Goal: Use online tool/utility: Utilize a website feature to perform a specific function

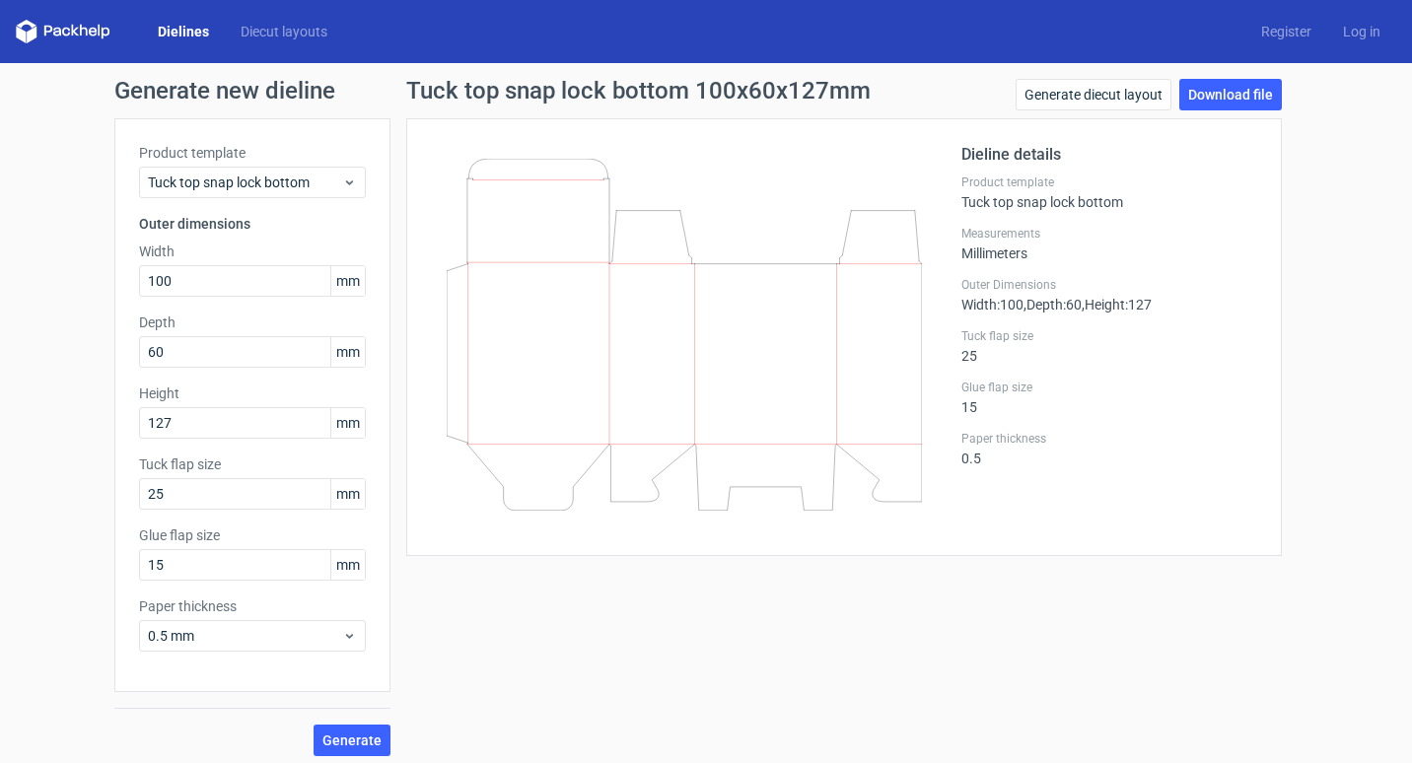
scroll to position [9, 0]
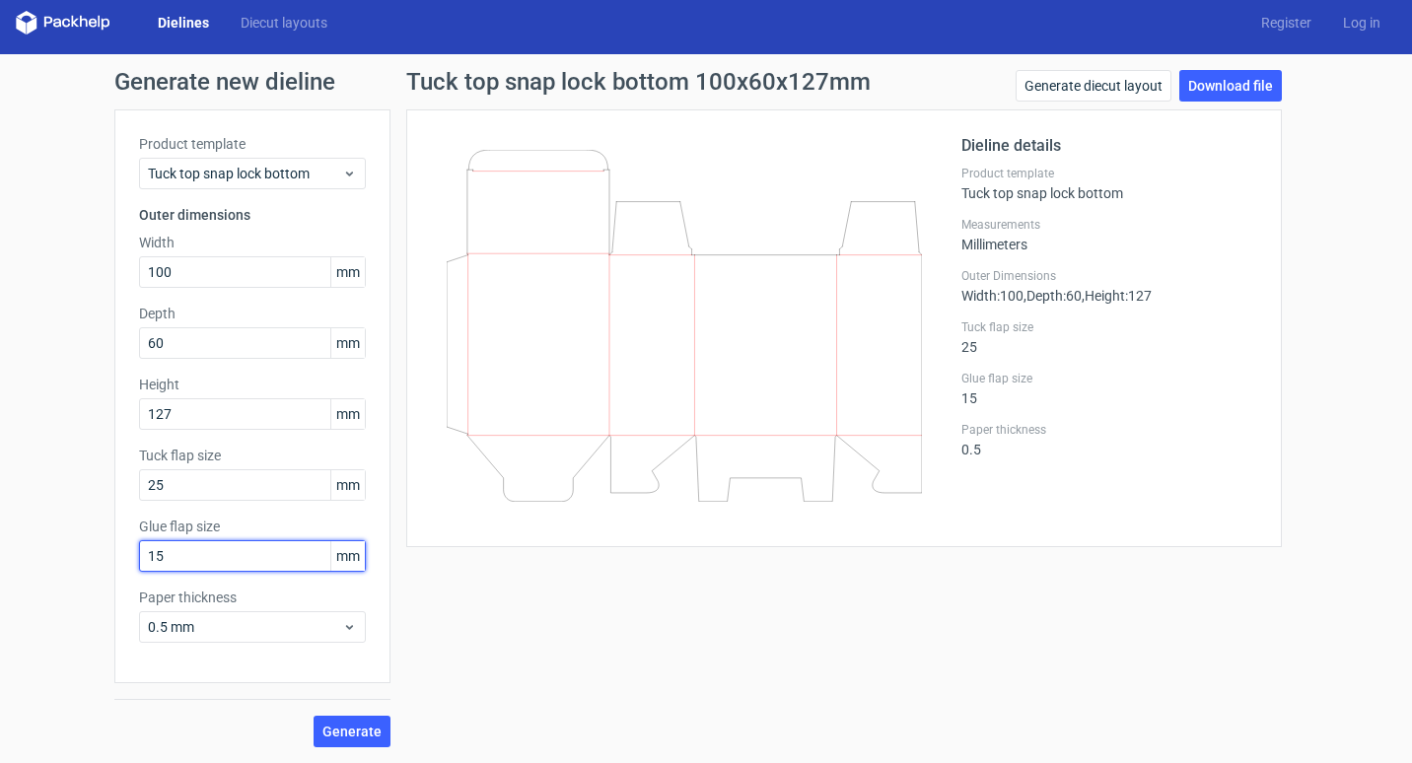
drag, startPoint x: 207, startPoint y: 557, endPoint x: 91, endPoint y: 560, distance: 116.4
click at [91, 560] on div "Generate new dieline Product template Tuck top snap lock bottom Outer dimension…" at bounding box center [706, 408] width 1412 height 709
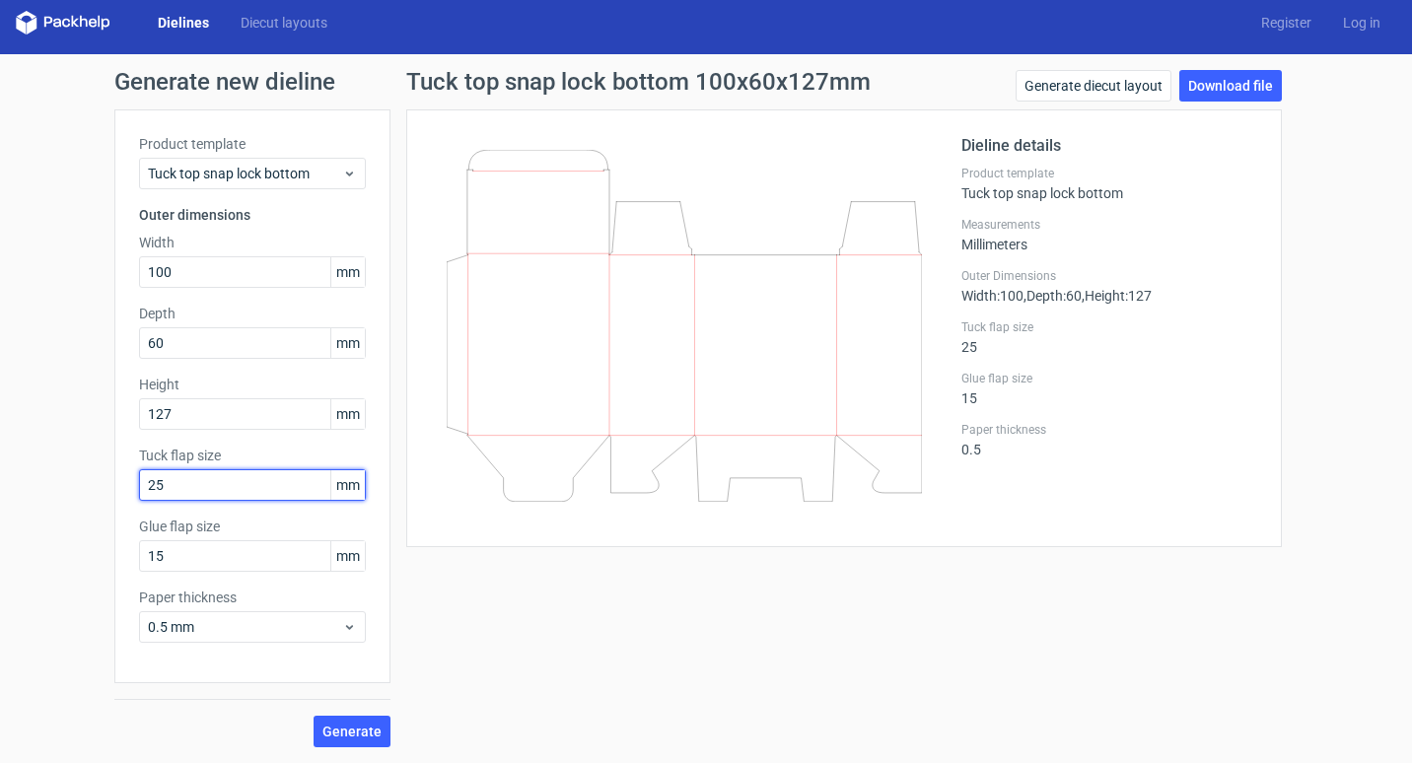
drag, startPoint x: 192, startPoint y: 488, endPoint x: 98, endPoint y: 480, distance: 95.0
click at [98, 480] on div "Generate new dieline Product template Tuck top snap lock bottom Outer dimension…" at bounding box center [706, 408] width 1412 height 709
click at [228, 497] on input "25" at bounding box center [252, 485] width 227 height 32
click at [231, 495] on input "25" at bounding box center [252, 485] width 227 height 32
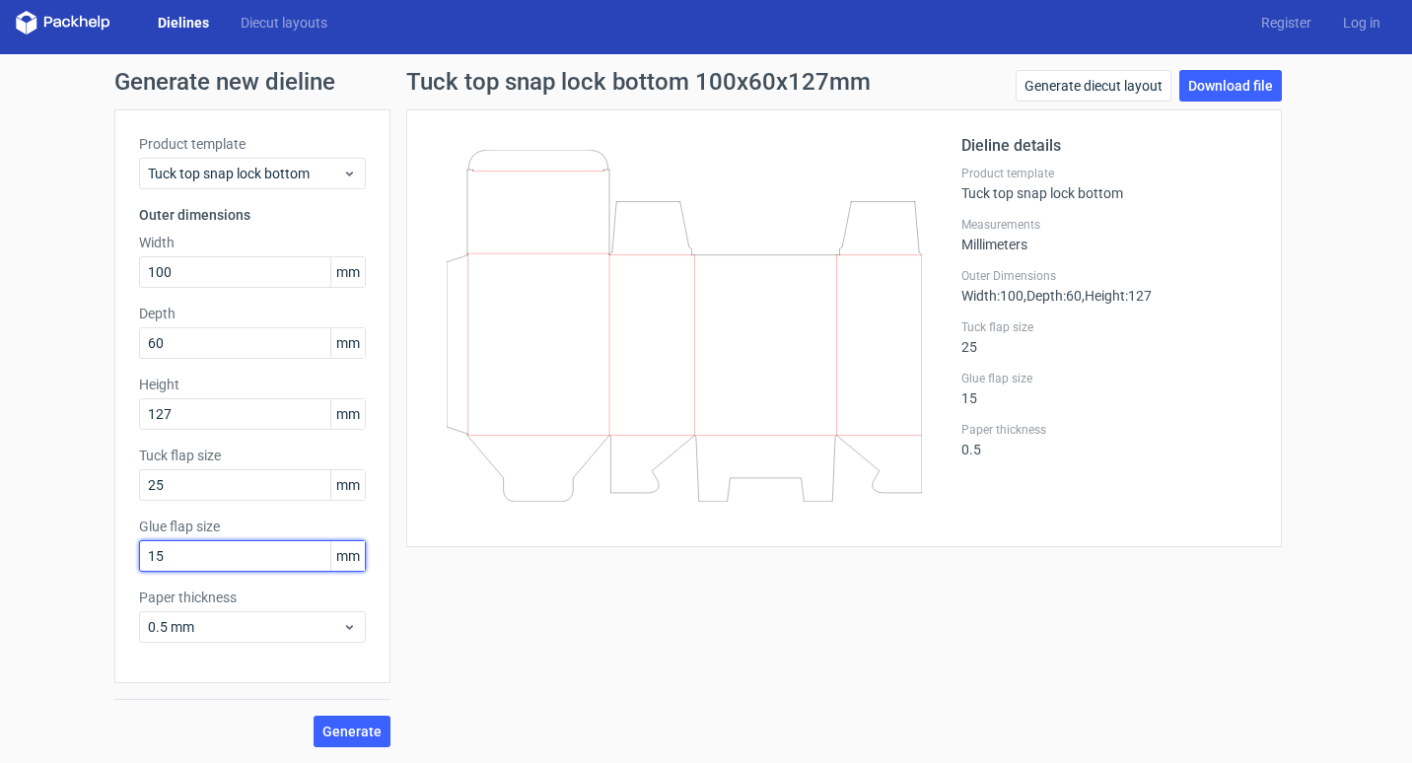
click at [221, 562] on input "15" at bounding box center [252, 556] width 227 height 32
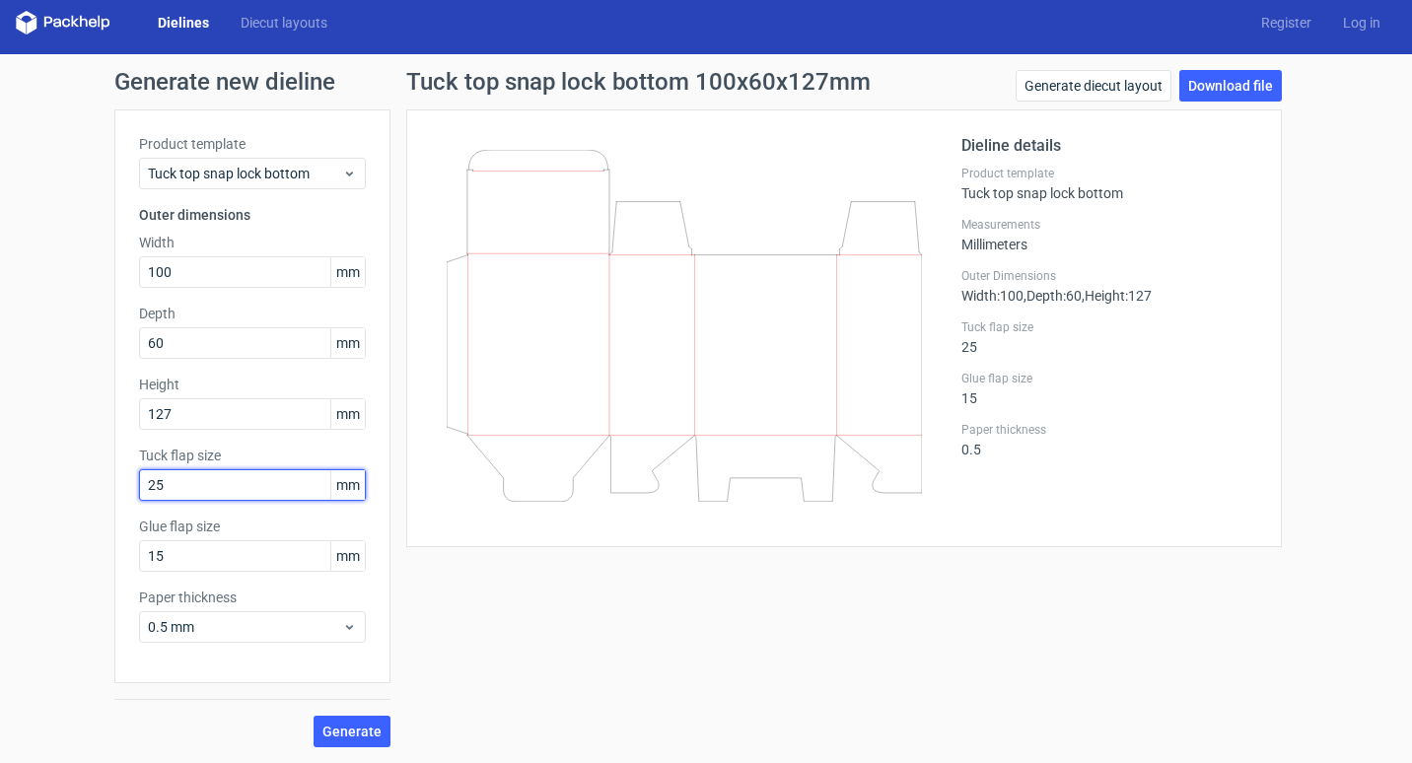
click at [188, 491] on input "25" at bounding box center [252, 485] width 227 height 32
drag, startPoint x: 213, startPoint y: 482, endPoint x: 77, endPoint y: 483, distance: 136.1
click at [77, 483] on div "Generate new dieline Product template Tuck top snap lock bottom Outer dimension…" at bounding box center [706, 408] width 1412 height 709
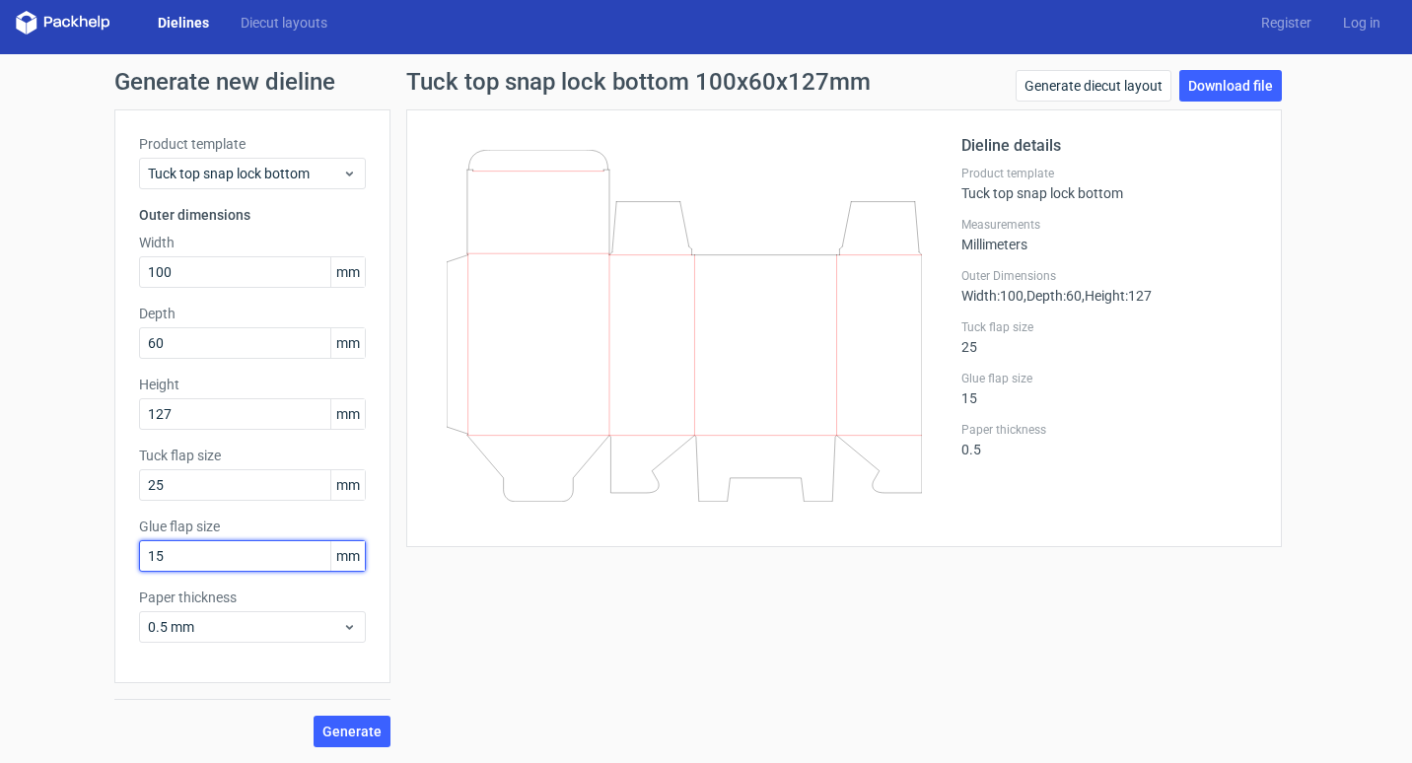
drag, startPoint x: 201, startPoint y: 559, endPoint x: -4, endPoint y: 533, distance: 206.9
click at [0, 533] on html "Dielines Diecut layouts Register Log in Generate new dieline Product template T…" at bounding box center [706, 381] width 1412 height 763
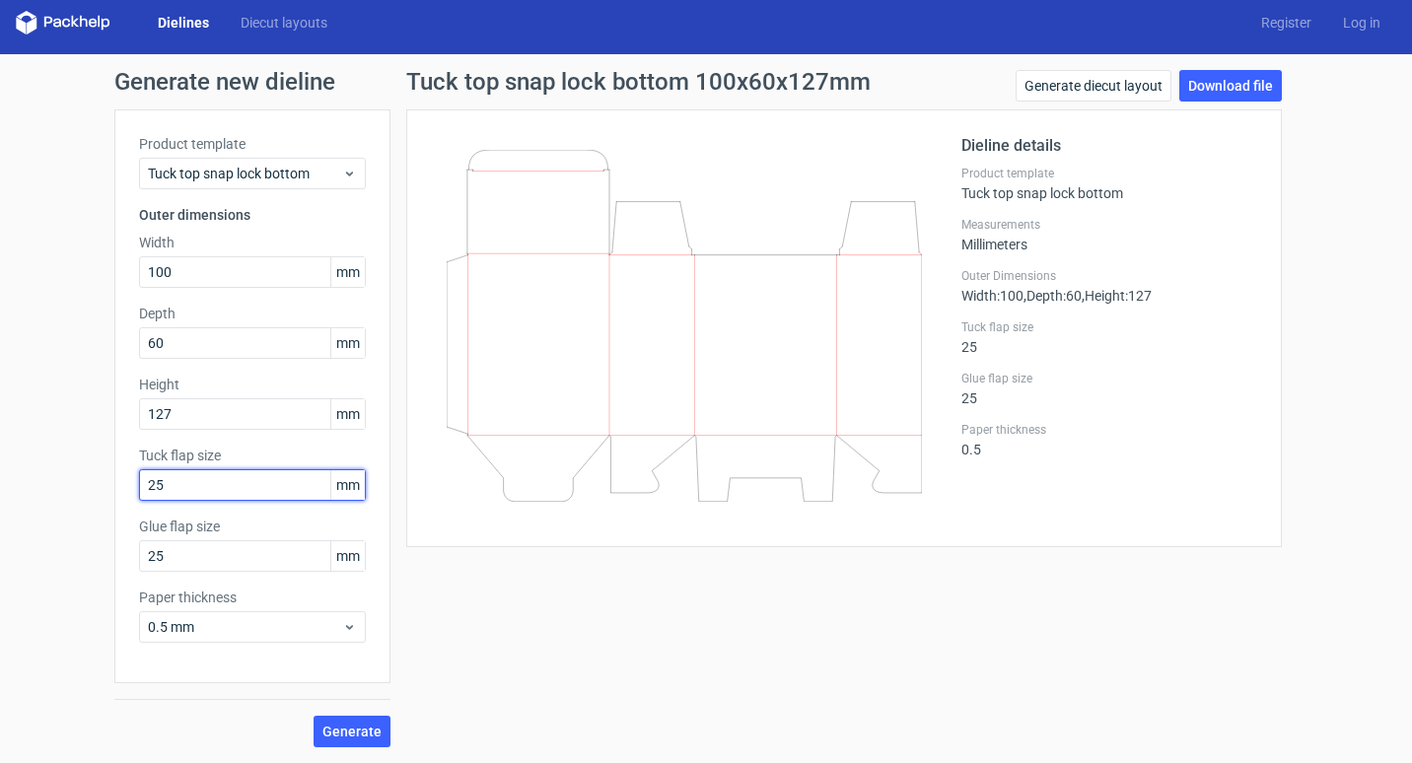
click at [160, 483] on input "25" at bounding box center [252, 485] width 227 height 32
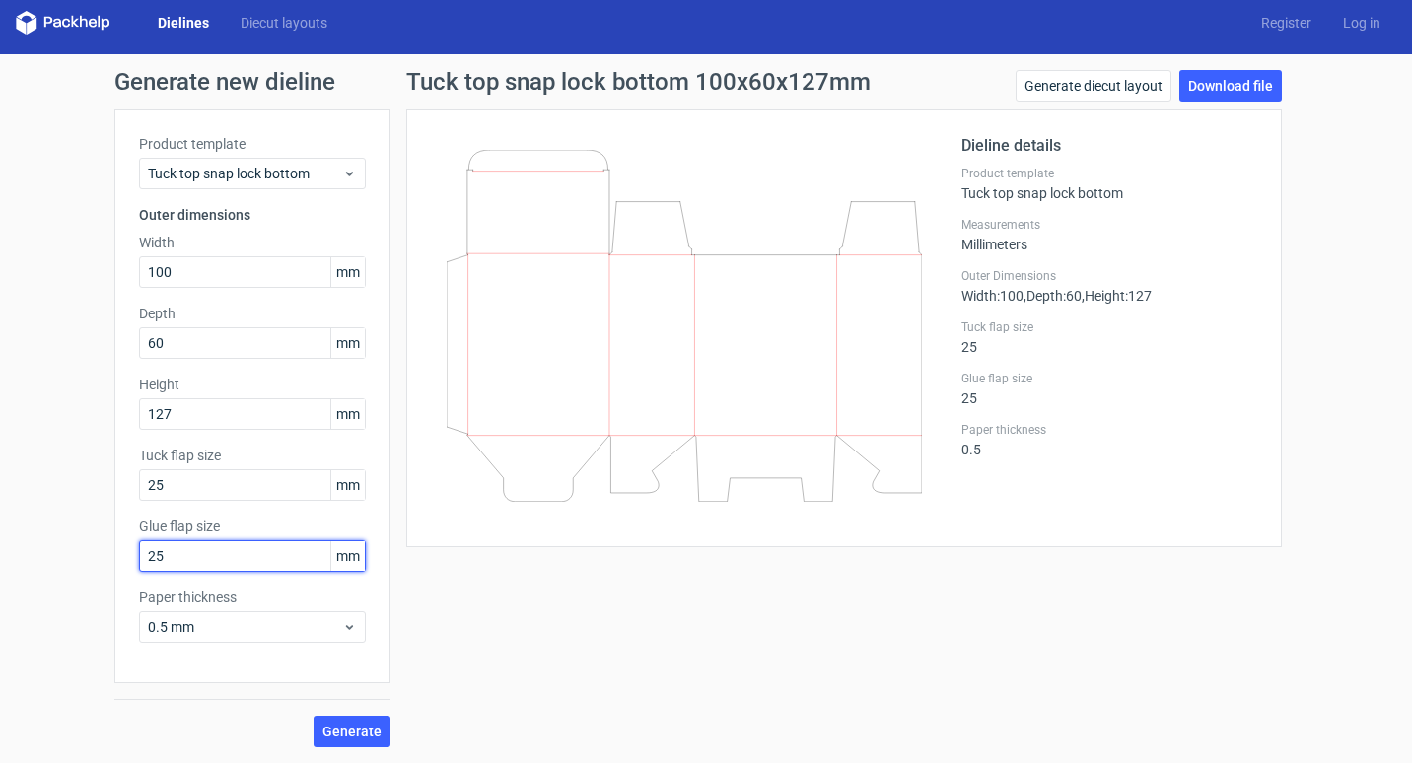
click at [200, 570] on input "25" at bounding box center [252, 556] width 227 height 32
drag, startPoint x: 192, startPoint y: 557, endPoint x: -4, endPoint y: 557, distance: 196.3
click at [0, 557] on html "Dielines Diecut layouts Register Log in Generate new dieline Product template T…" at bounding box center [706, 381] width 1412 height 763
type input "15"
click at [351, 729] on span "Generate" at bounding box center [351, 732] width 59 height 14
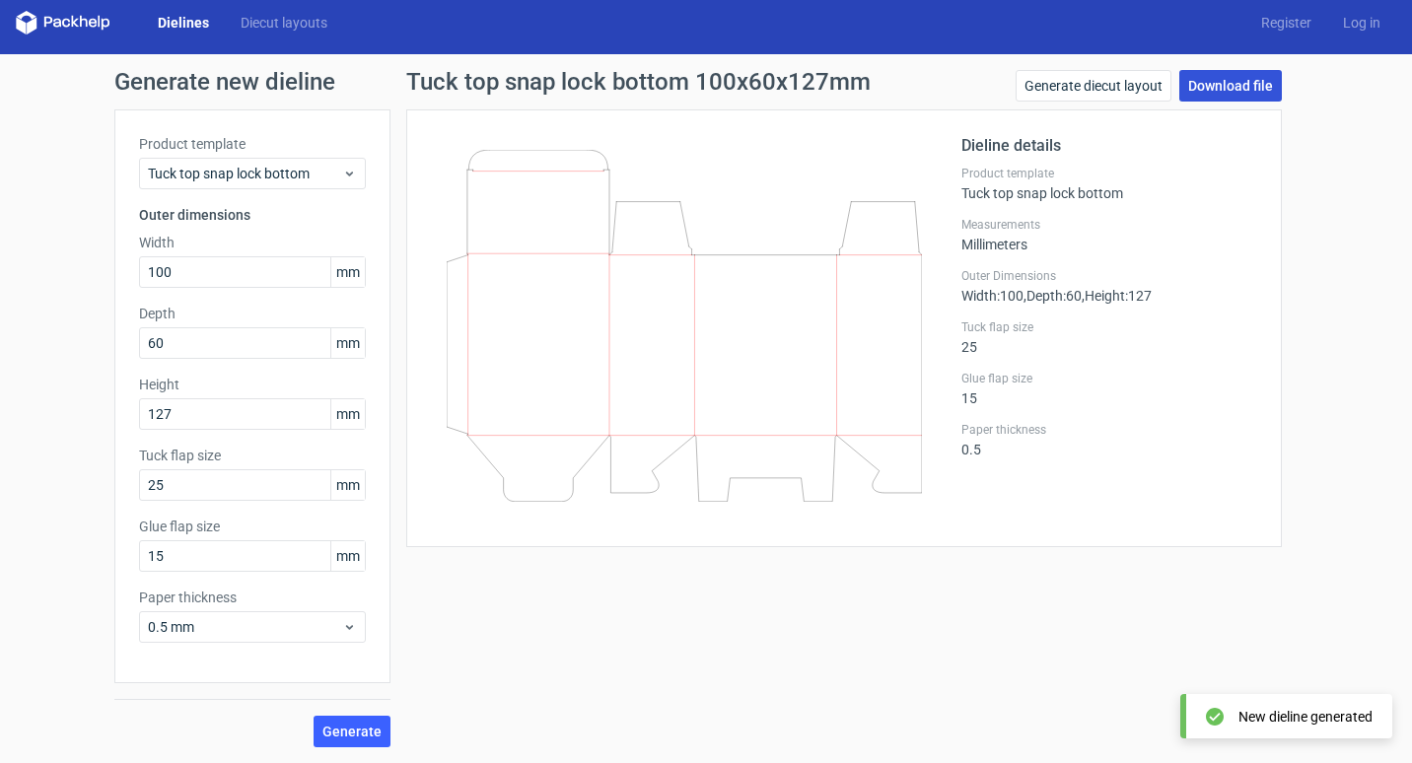
click at [1218, 89] on link "Download file" at bounding box center [1231, 86] width 103 height 32
click at [339, 731] on span "Generate" at bounding box center [351, 732] width 59 height 14
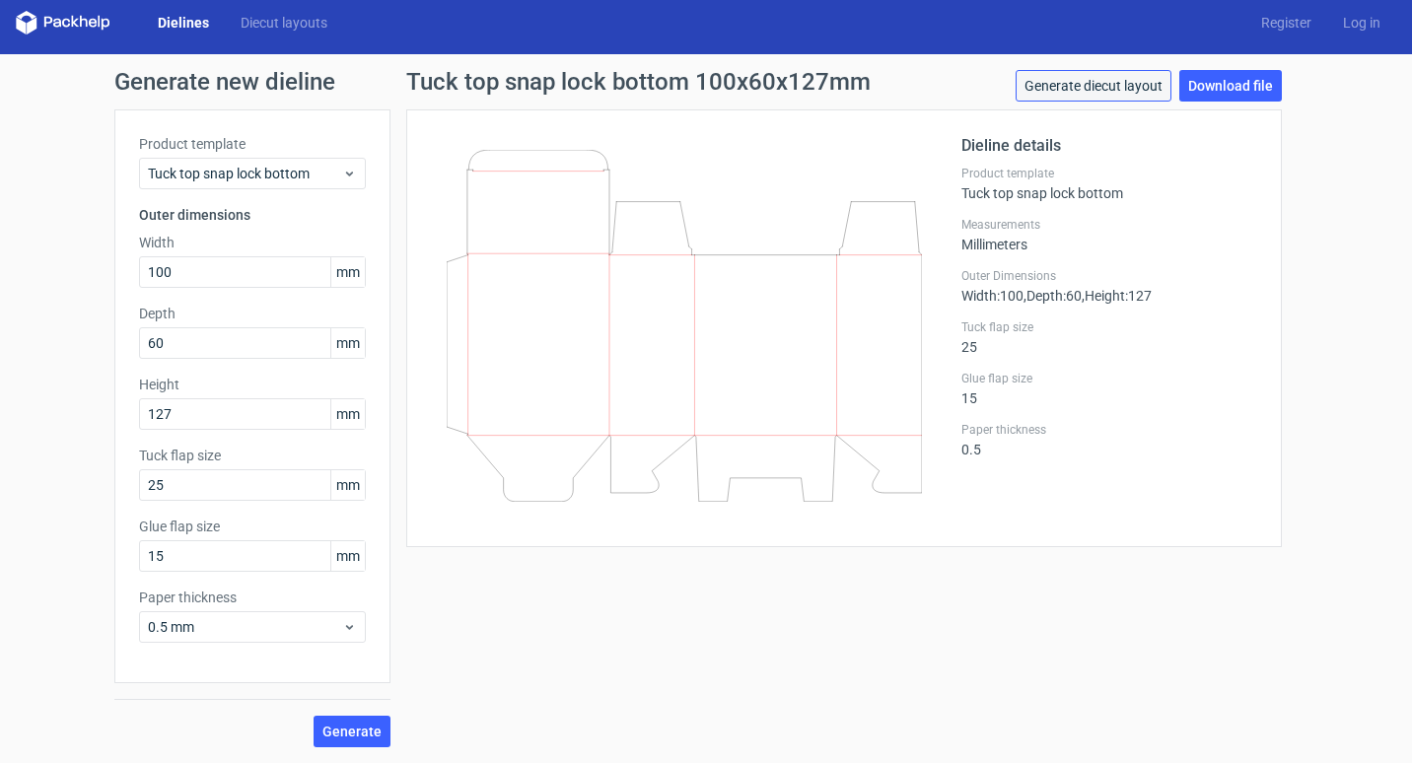
click at [1135, 86] on link "Generate diecut layout" at bounding box center [1094, 86] width 156 height 32
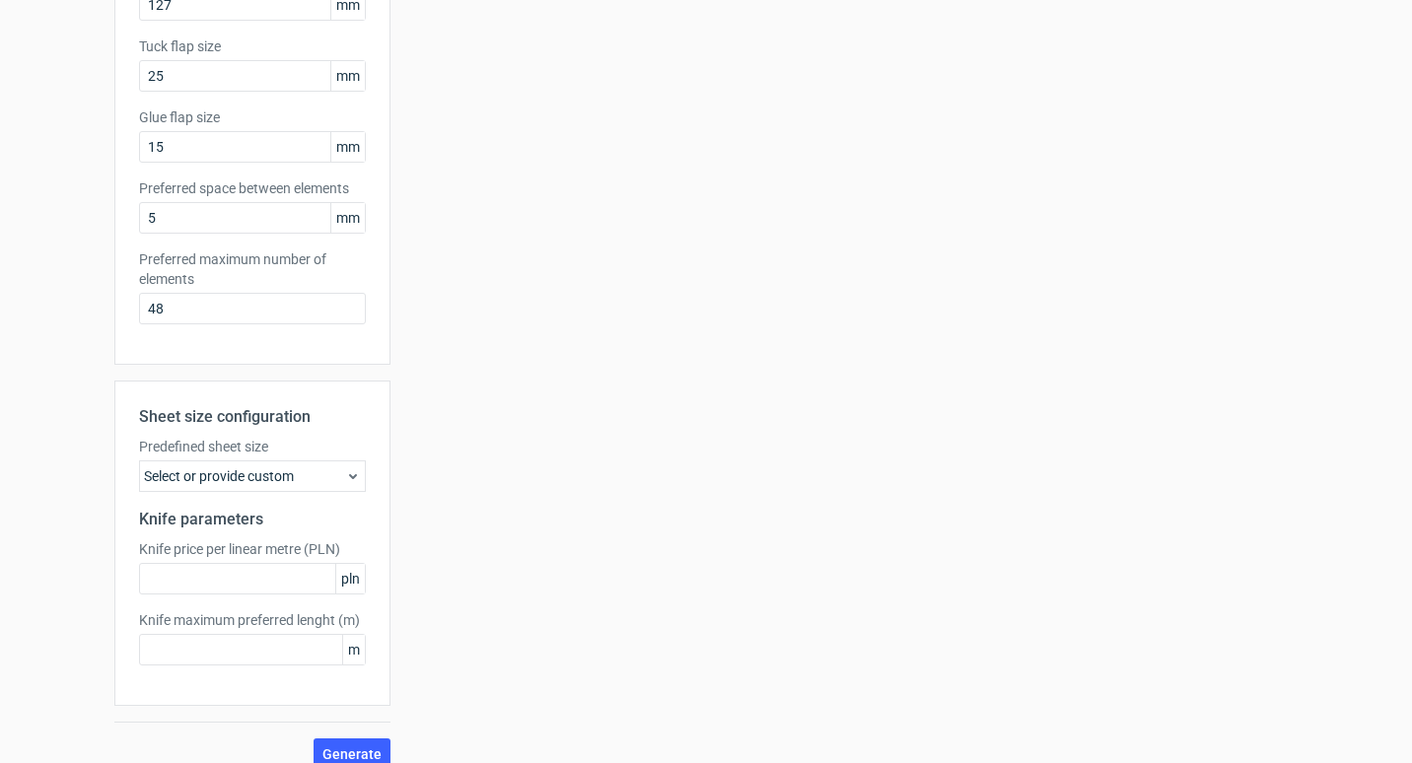
scroll to position [441, 0]
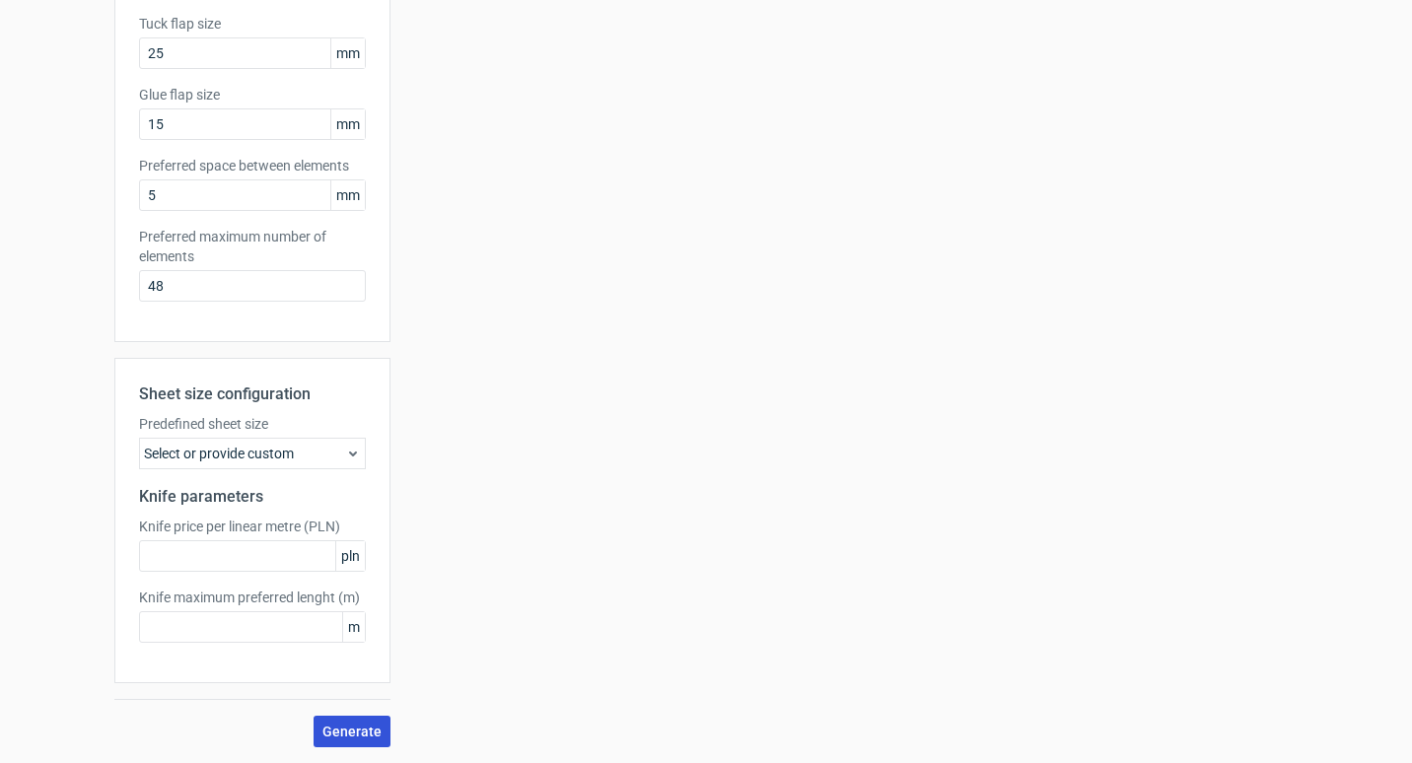
click at [337, 721] on button "Generate" at bounding box center [352, 732] width 77 height 32
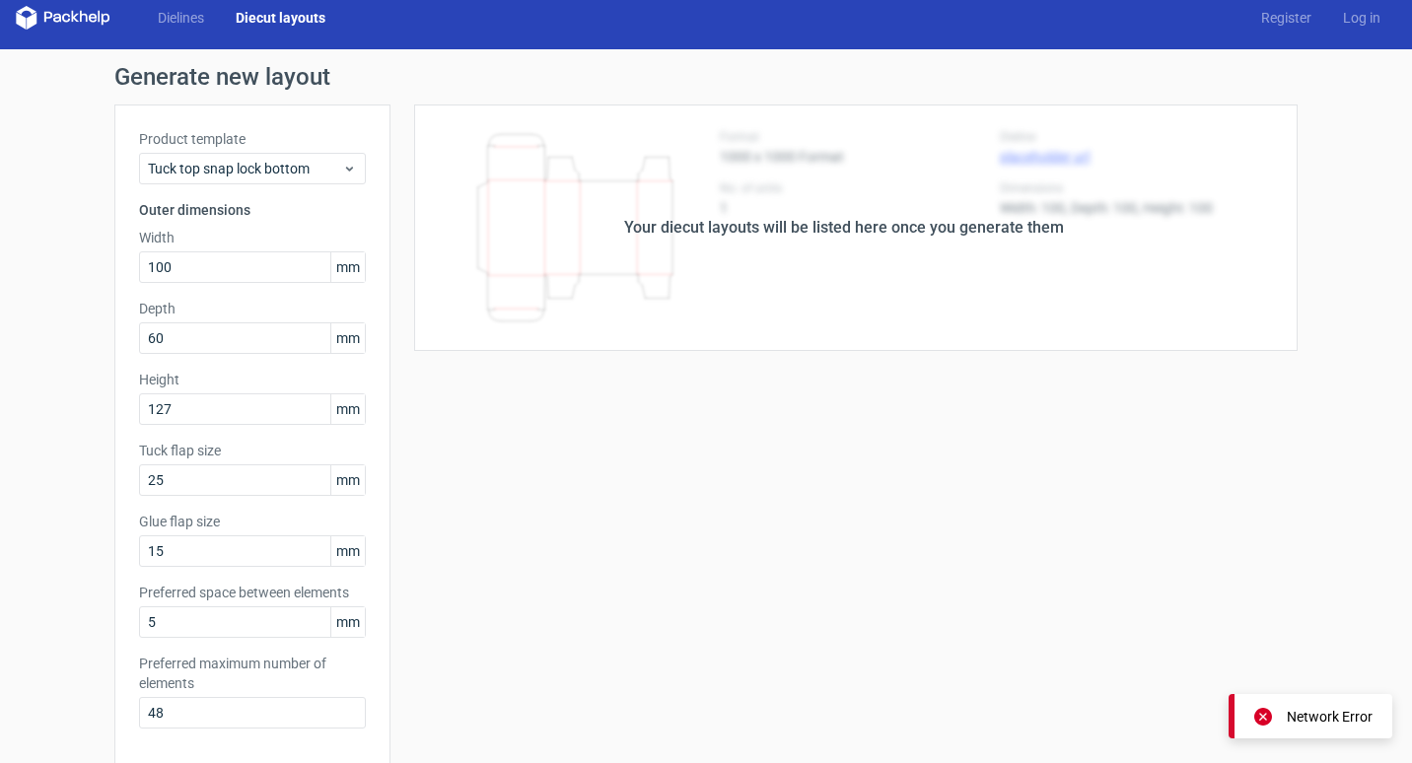
scroll to position [0, 0]
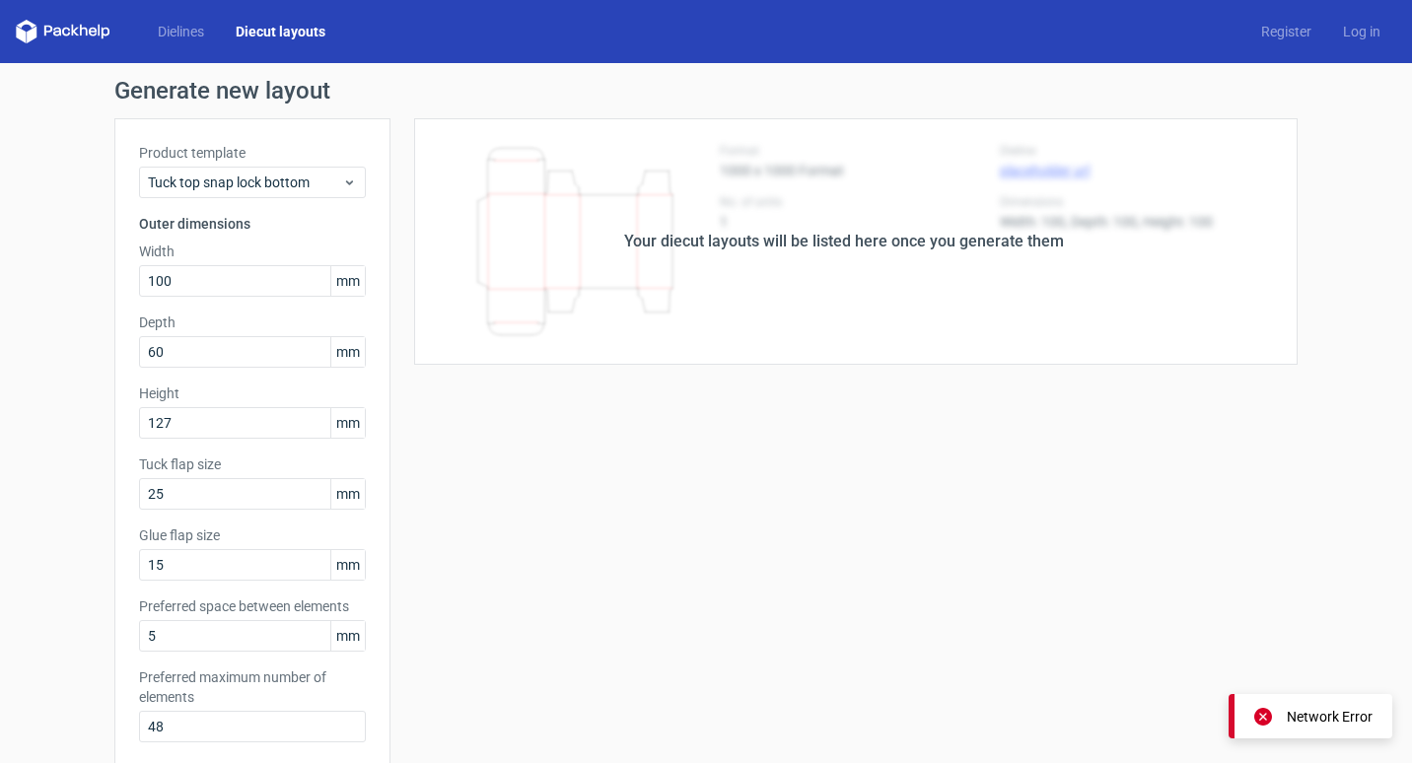
click at [936, 225] on div "Your diecut layouts will be listed here once you generate them" at bounding box center [844, 241] width 907 height 247
drag, startPoint x: 936, startPoint y: 225, endPoint x: 772, endPoint y: 320, distance: 189.1
click at [772, 320] on div "Your diecut layouts will be listed here once you generate them" at bounding box center [844, 241] width 907 height 247
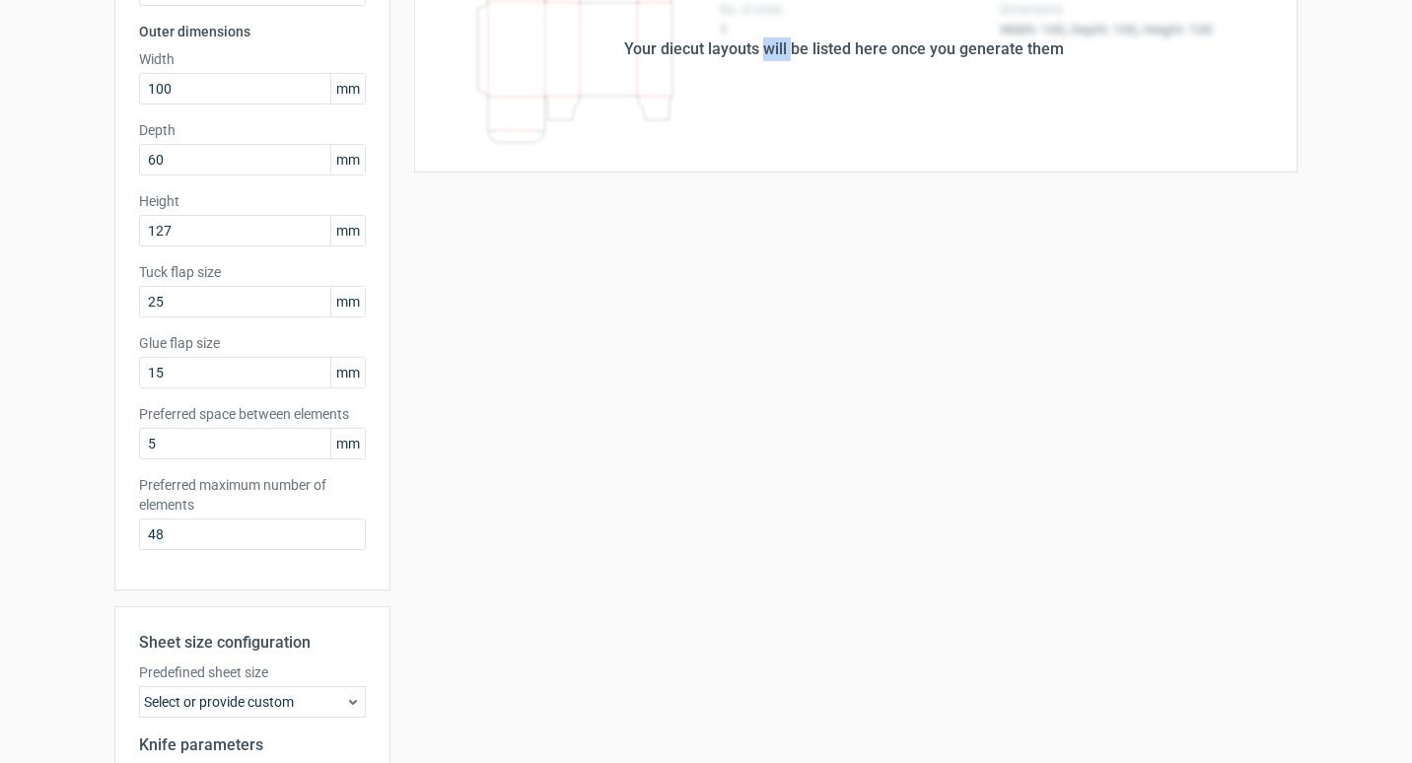
scroll to position [197, 0]
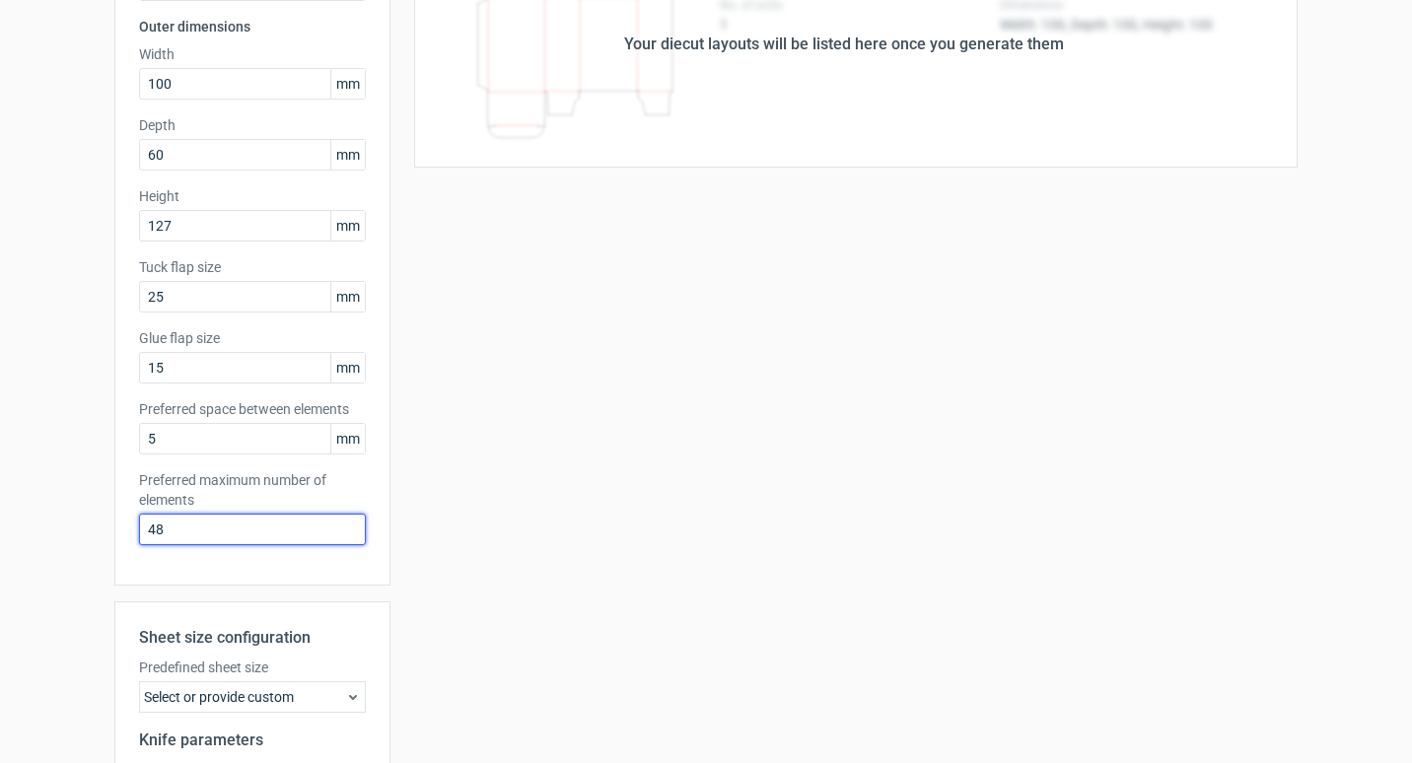
click at [286, 523] on input "48" at bounding box center [252, 530] width 227 height 32
click at [583, 520] on div "Your diecut layouts will be listed here once you generate them Height Depth Wid…" at bounding box center [844, 456] width 907 height 1070
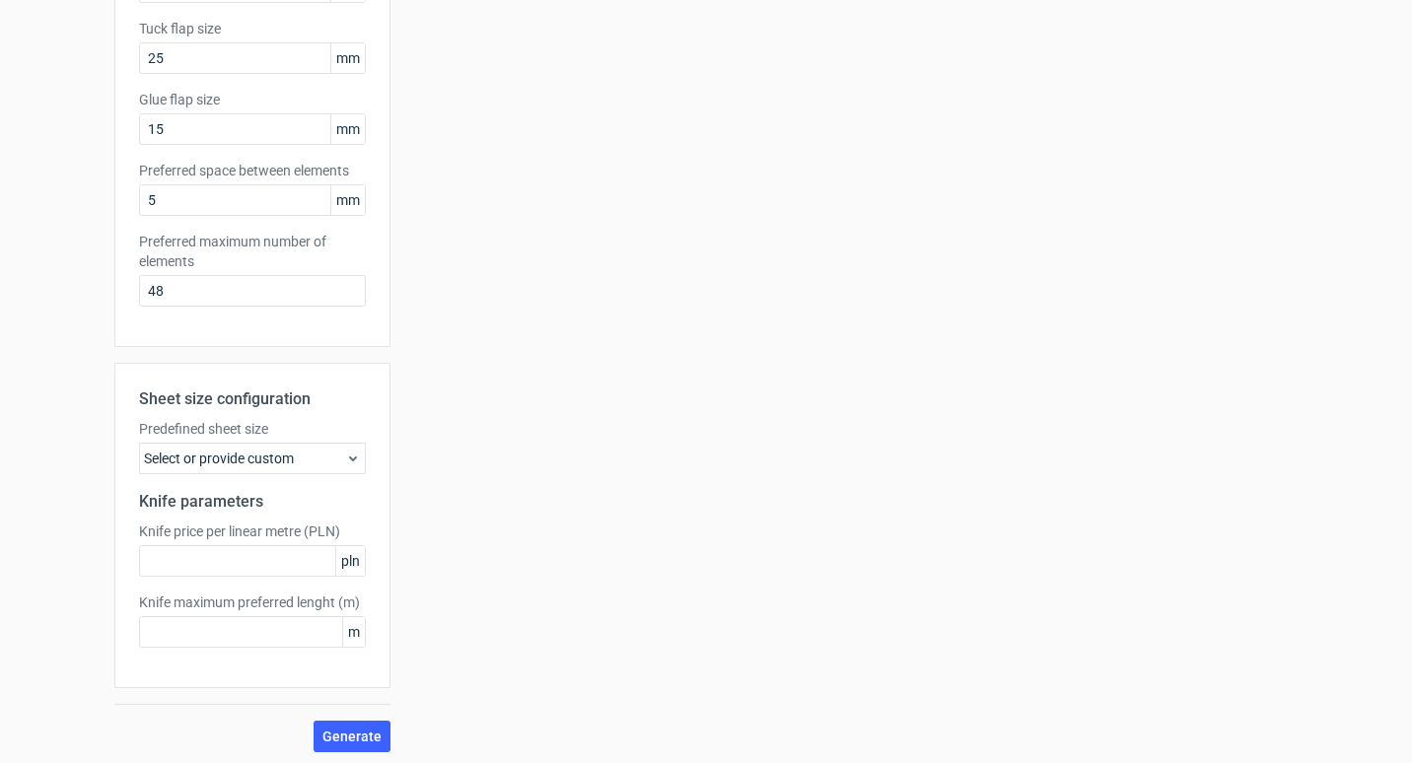
scroll to position [441, 0]
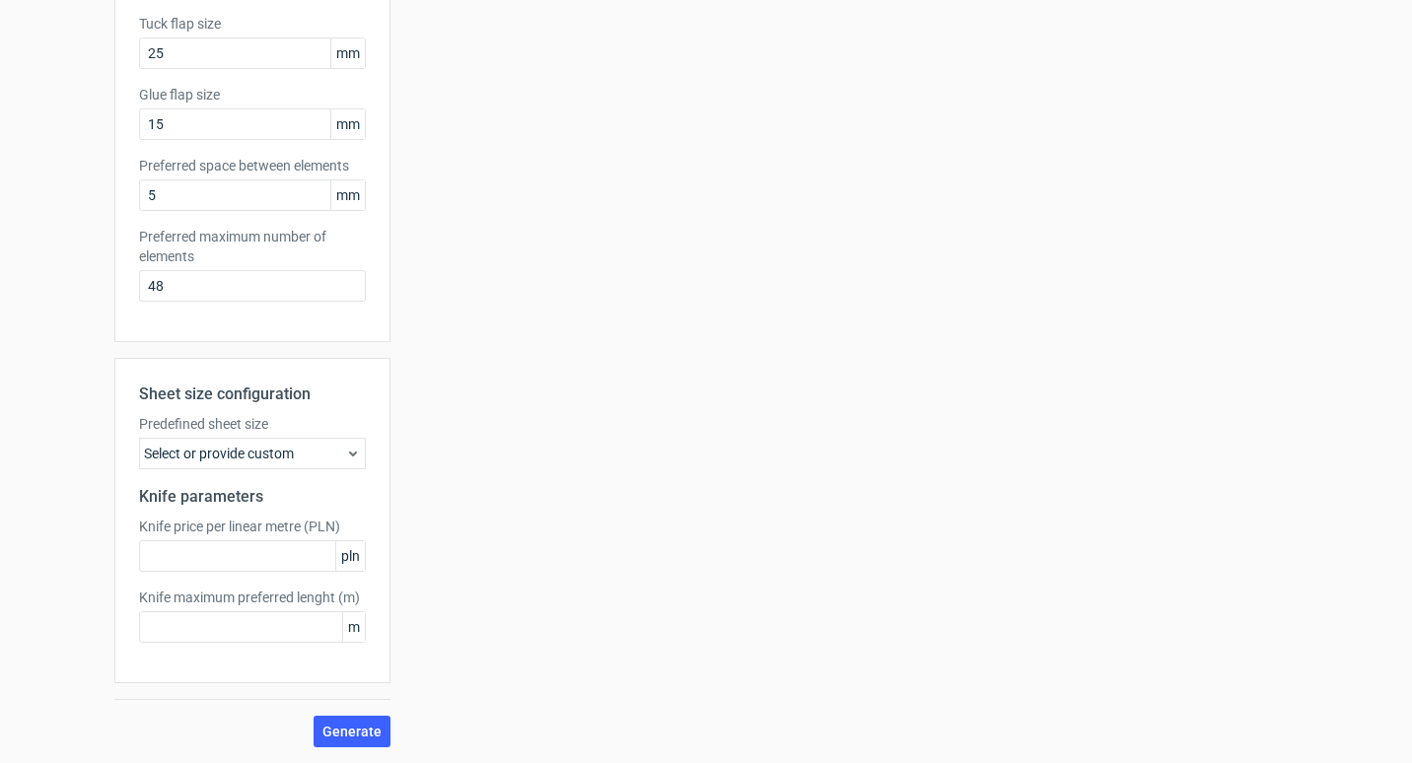
click at [349, 454] on use at bounding box center [353, 454] width 8 height 5
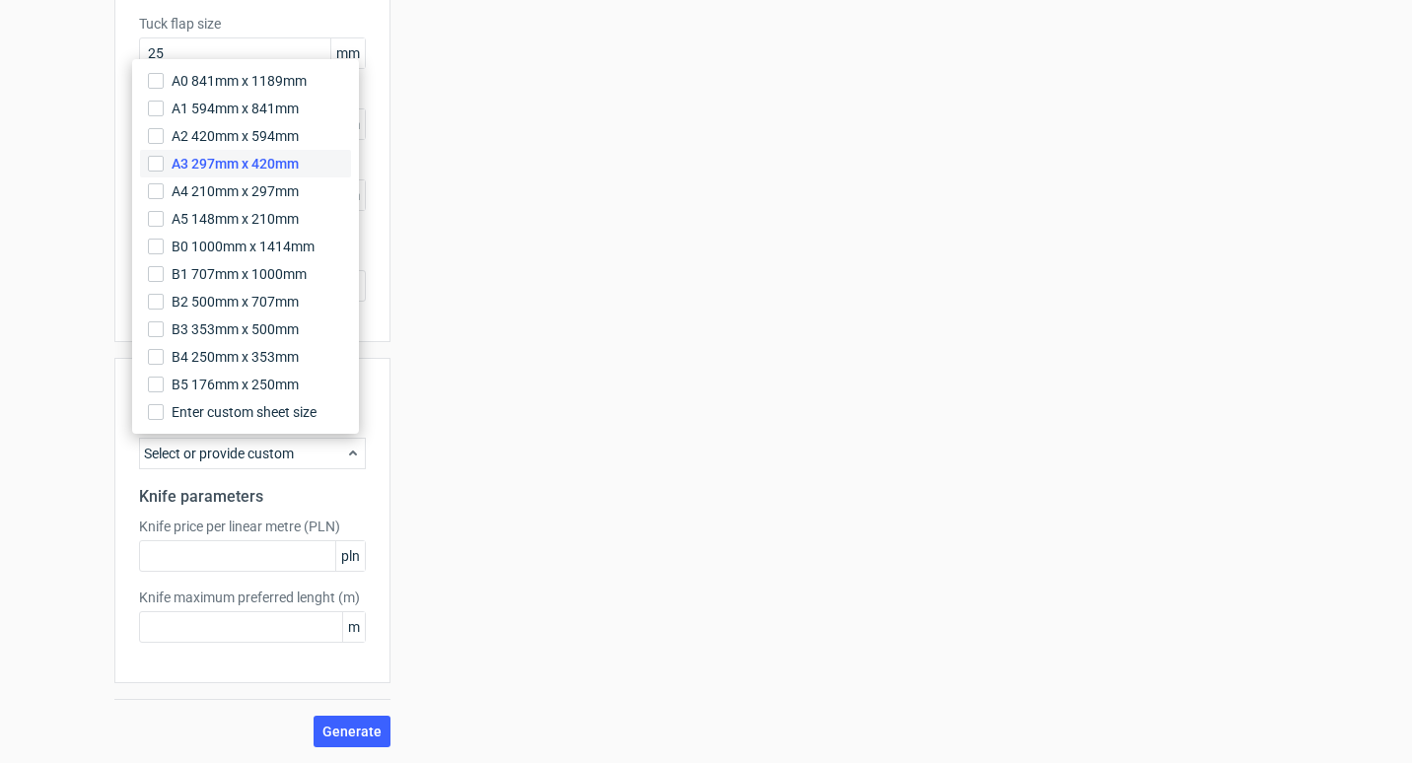
click at [239, 162] on span "A3 297mm x 420mm" at bounding box center [235, 164] width 127 height 20
click at [164, 162] on input "A3 297mm x 420mm" at bounding box center [156, 164] width 16 height 16
click at [734, 454] on div "Your diecut layouts will be listed here once you generate them Height Depth Wid…" at bounding box center [844, 213] width 907 height 1070
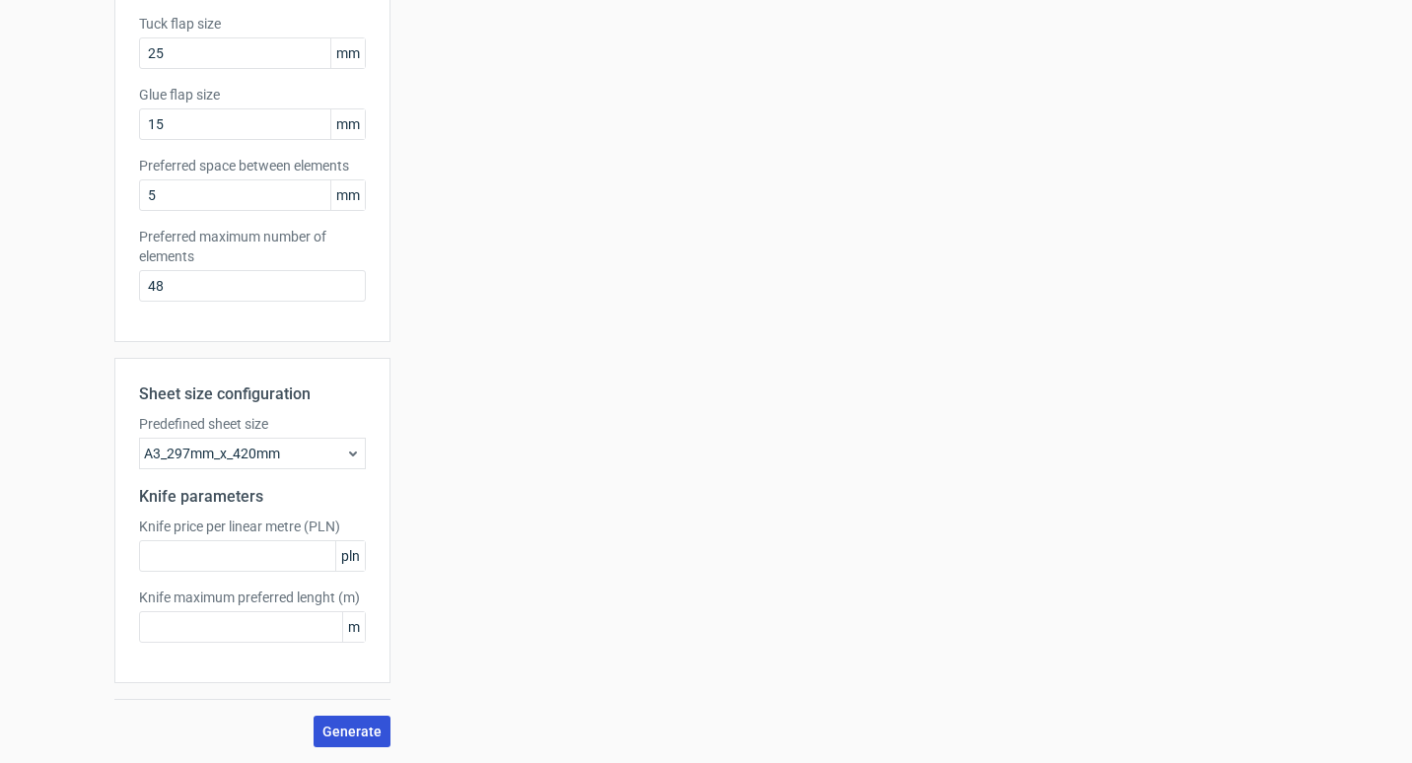
click at [347, 734] on span "Generate" at bounding box center [351, 732] width 59 height 14
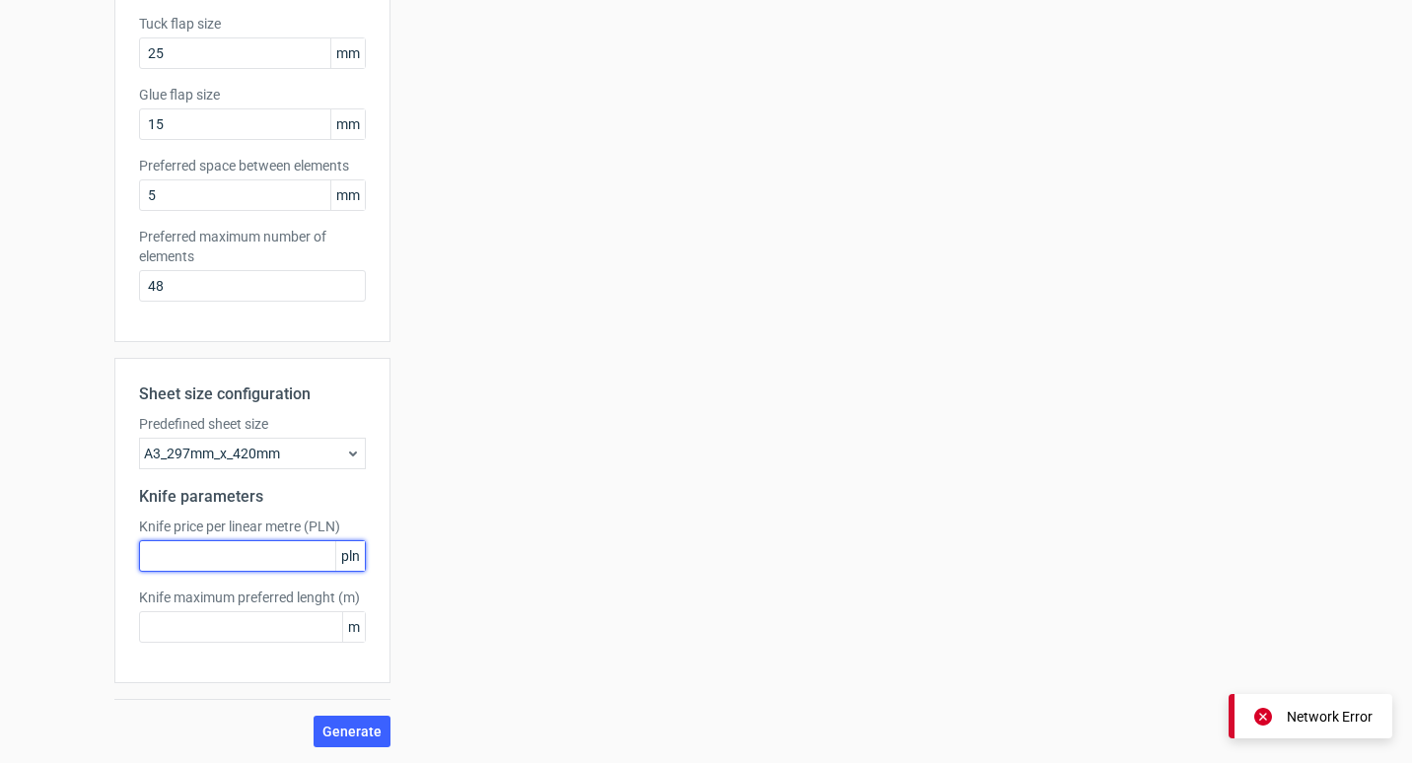
click at [289, 560] on input "text" at bounding box center [252, 556] width 227 height 32
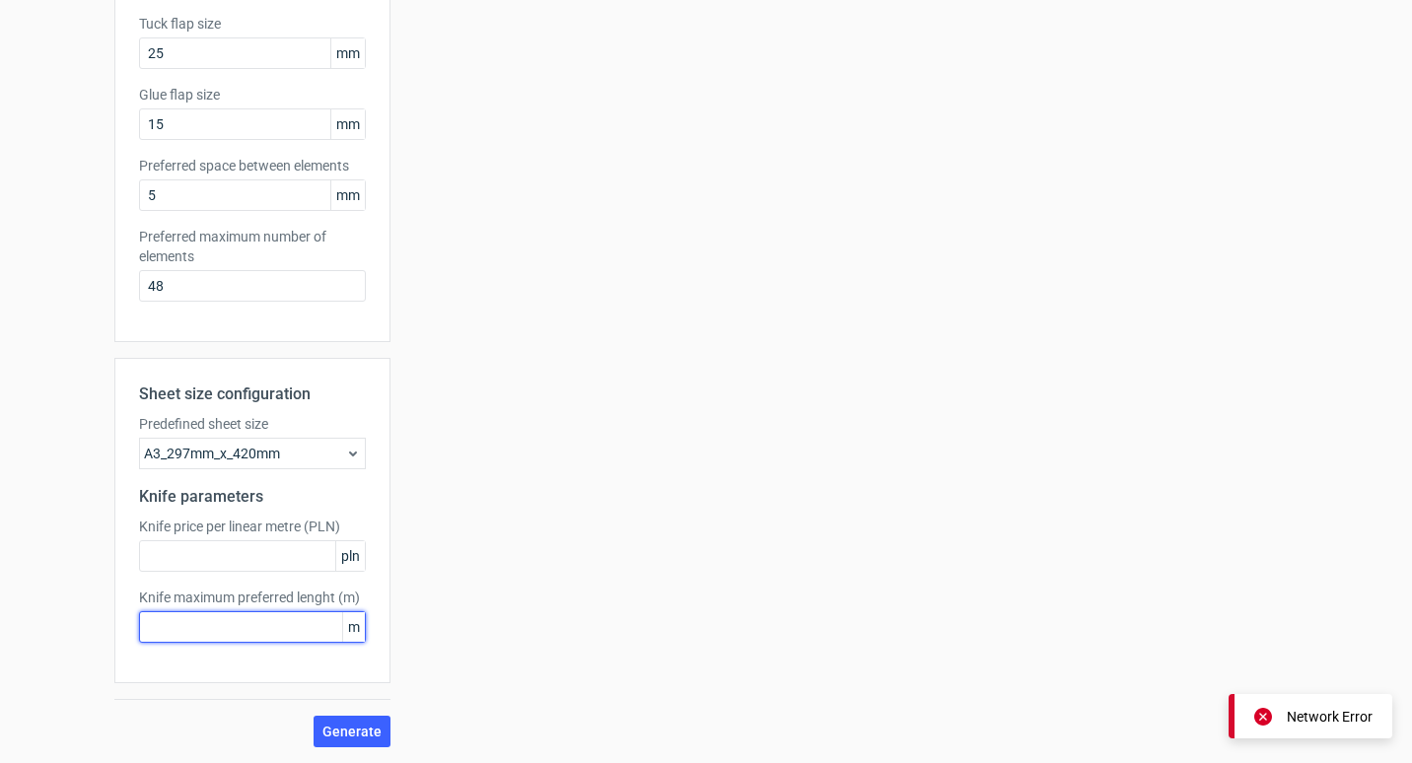
click at [246, 628] on input "text" at bounding box center [252, 627] width 227 height 32
click at [600, 547] on div "Your diecut layouts will be listed here once you generate them Height Depth Wid…" at bounding box center [844, 213] width 907 height 1070
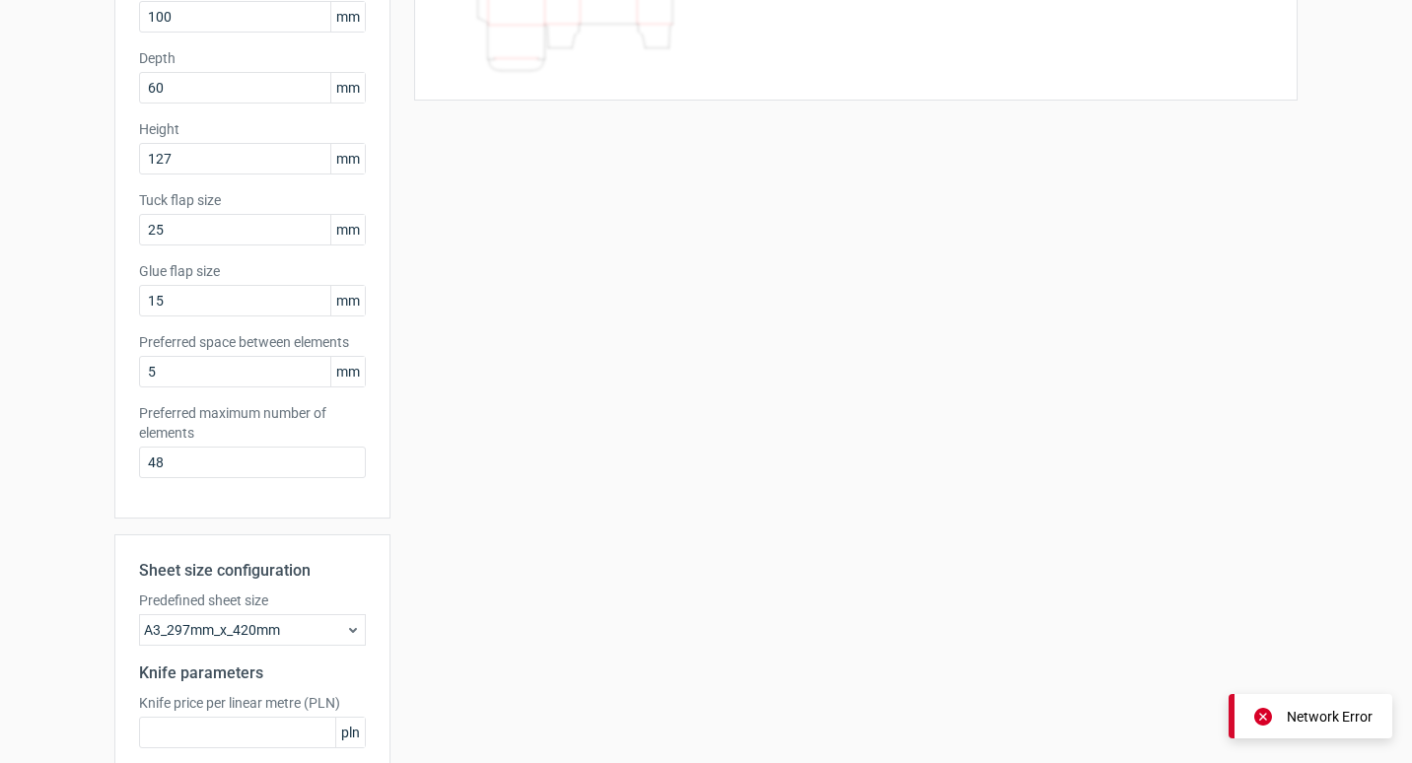
scroll to position [0, 0]
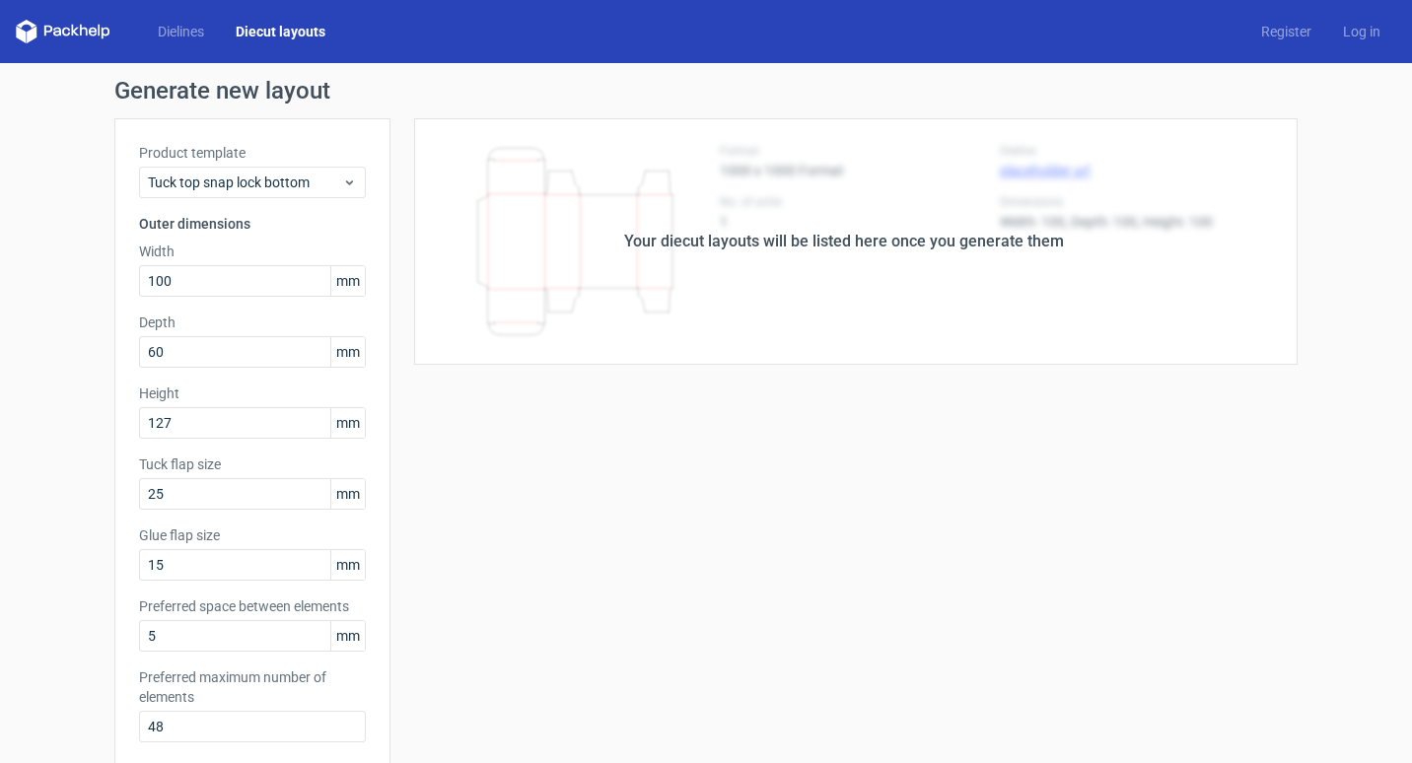
click at [756, 558] on div "Your diecut layouts will be listed here once you generate them Height Depth Wid…" at bounding box center [844, 653] width 907 height 1070
